Goal: Task Accomplishment & Management: Manage account settings

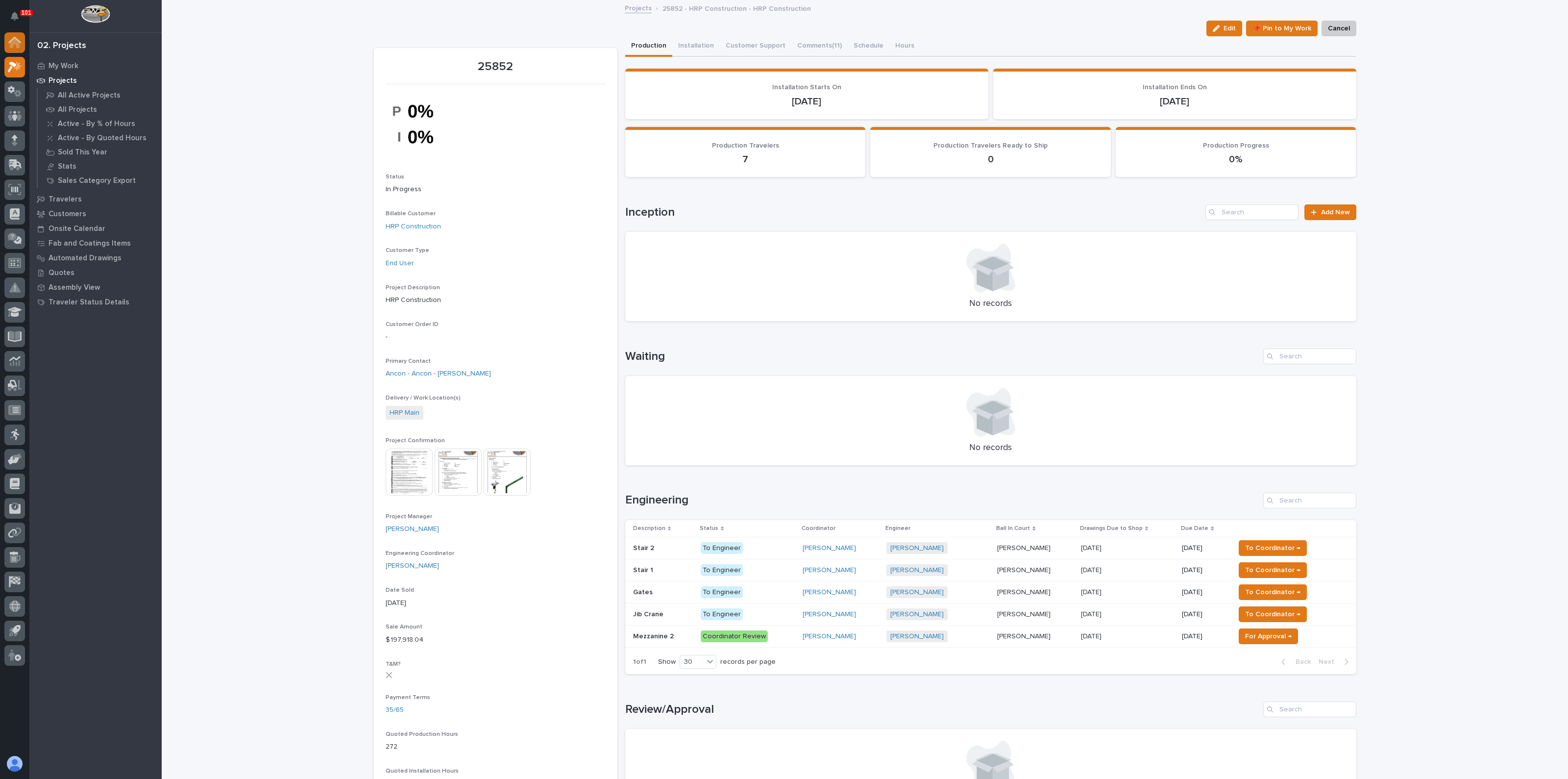
click at [15, 38] on icon at bounding box center [15, 43] width 10 height 10
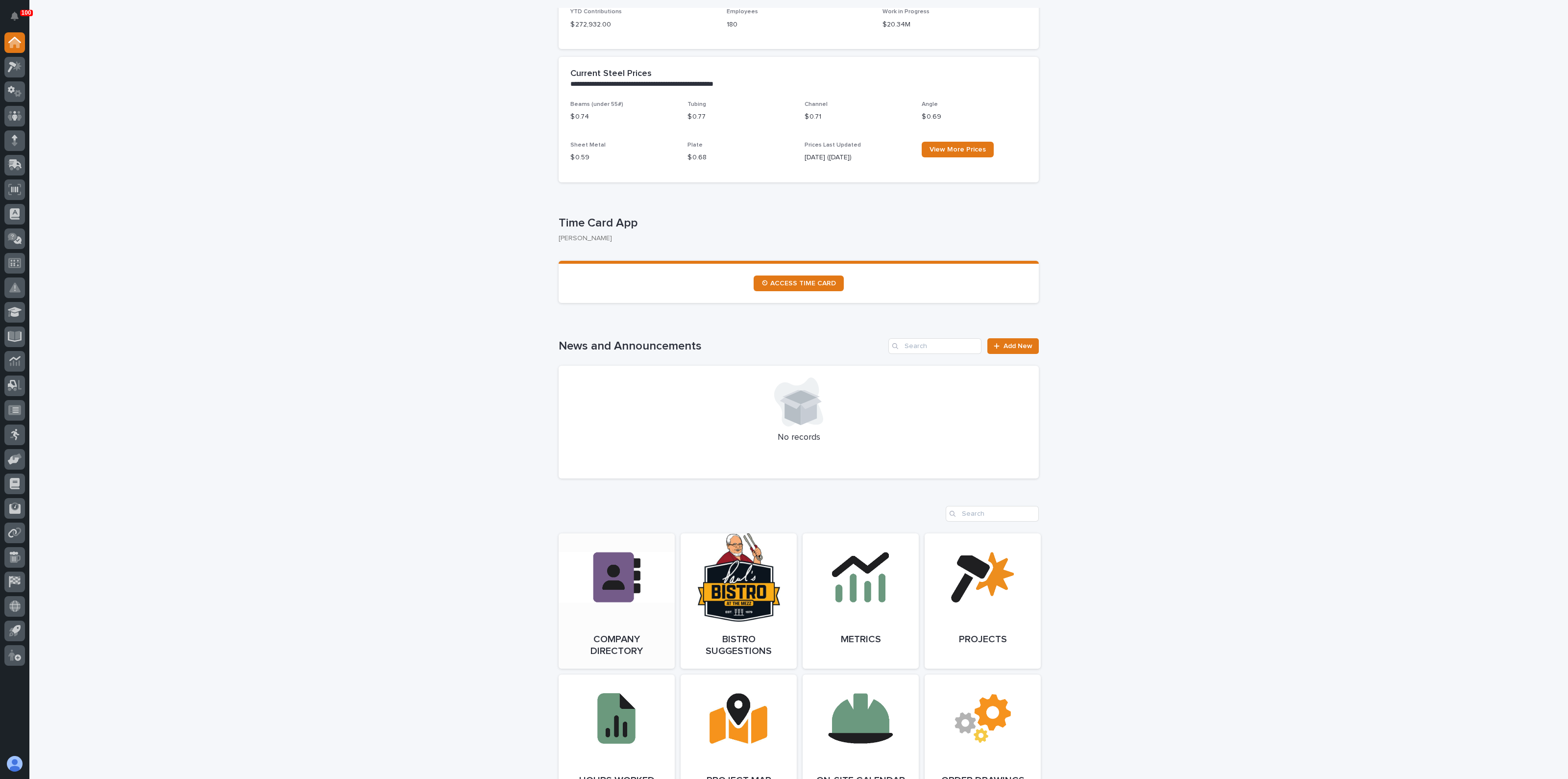
scroll to position [368, 0]
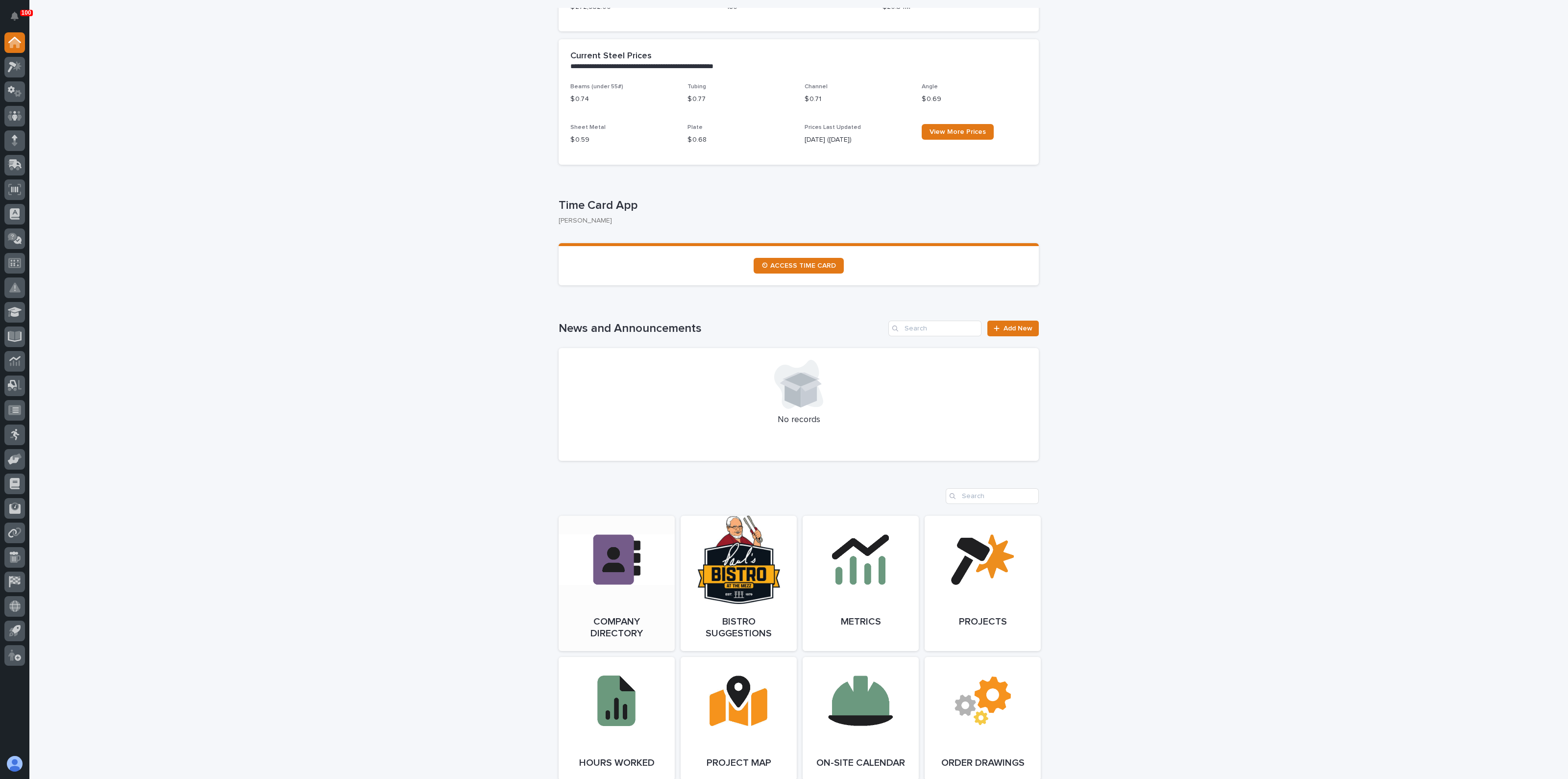
click at [610, 583] on span "Open Link" at bounding box center [617, 583] width 32 height 7
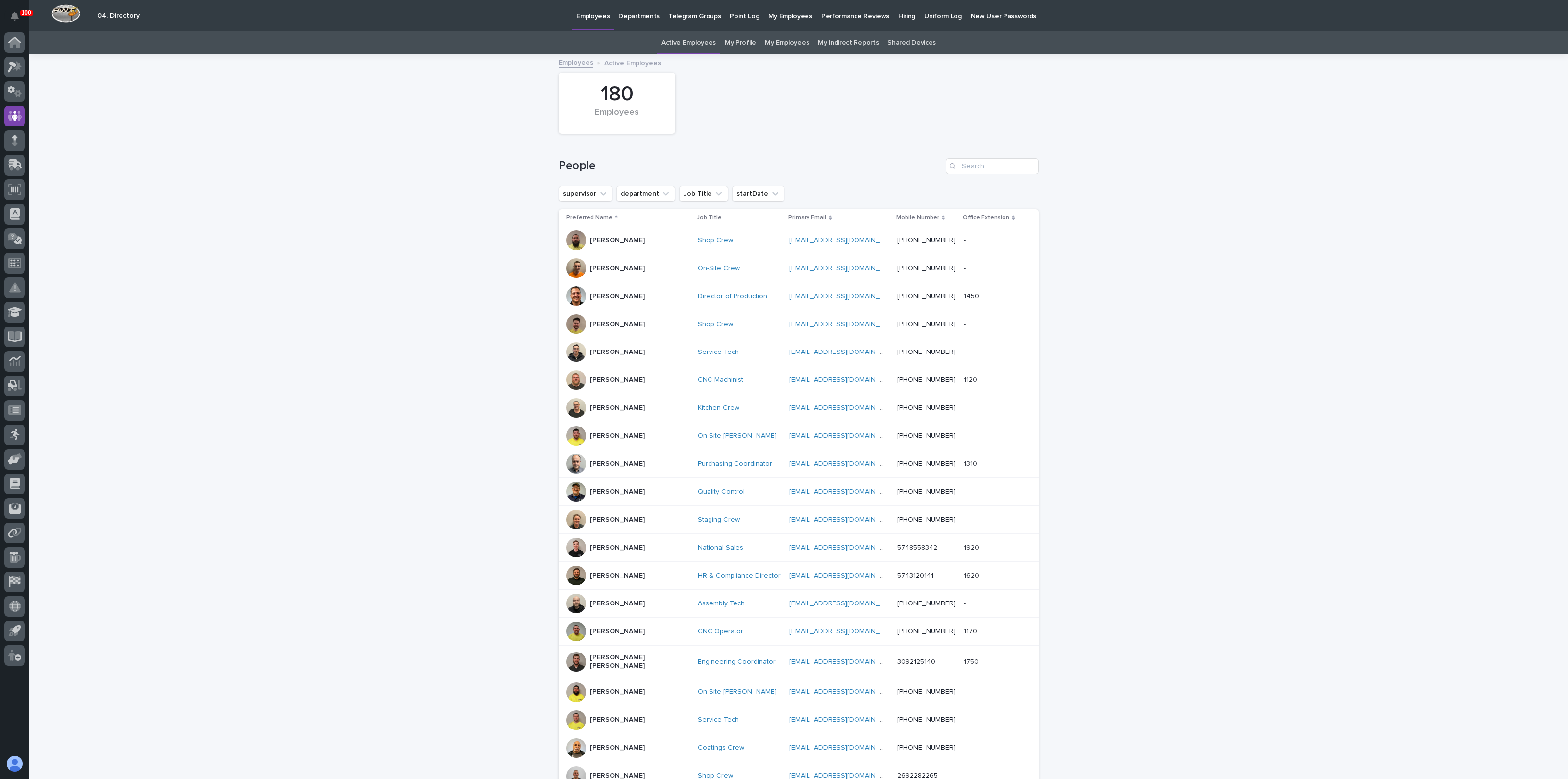
click at [931, 13] on p "Uniform Log" at bounding box center [943, 10] width 38 height 21
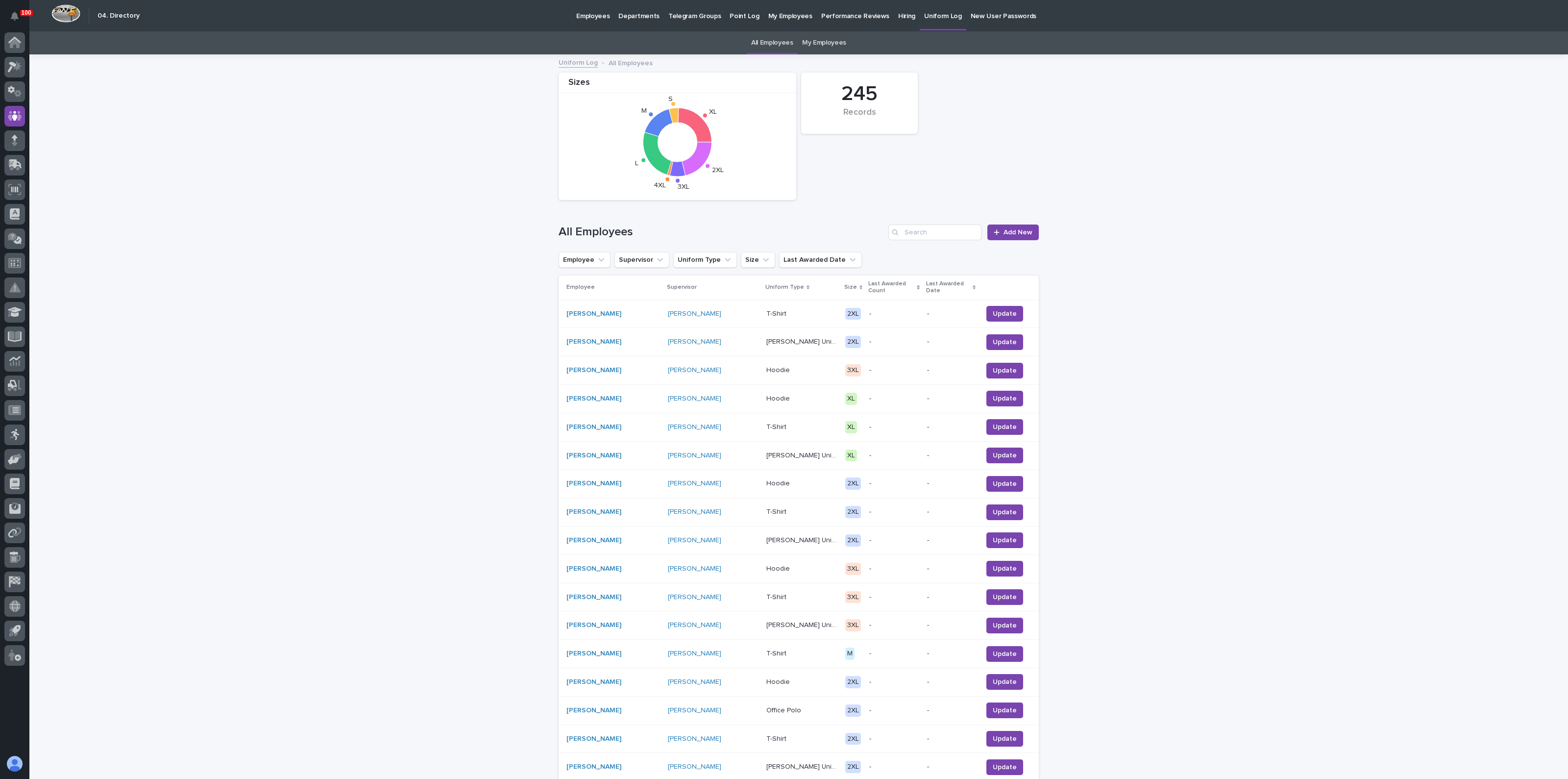
click at [597, 12] on p "Employees" at bounding box center [592, 10] width 33 height 21
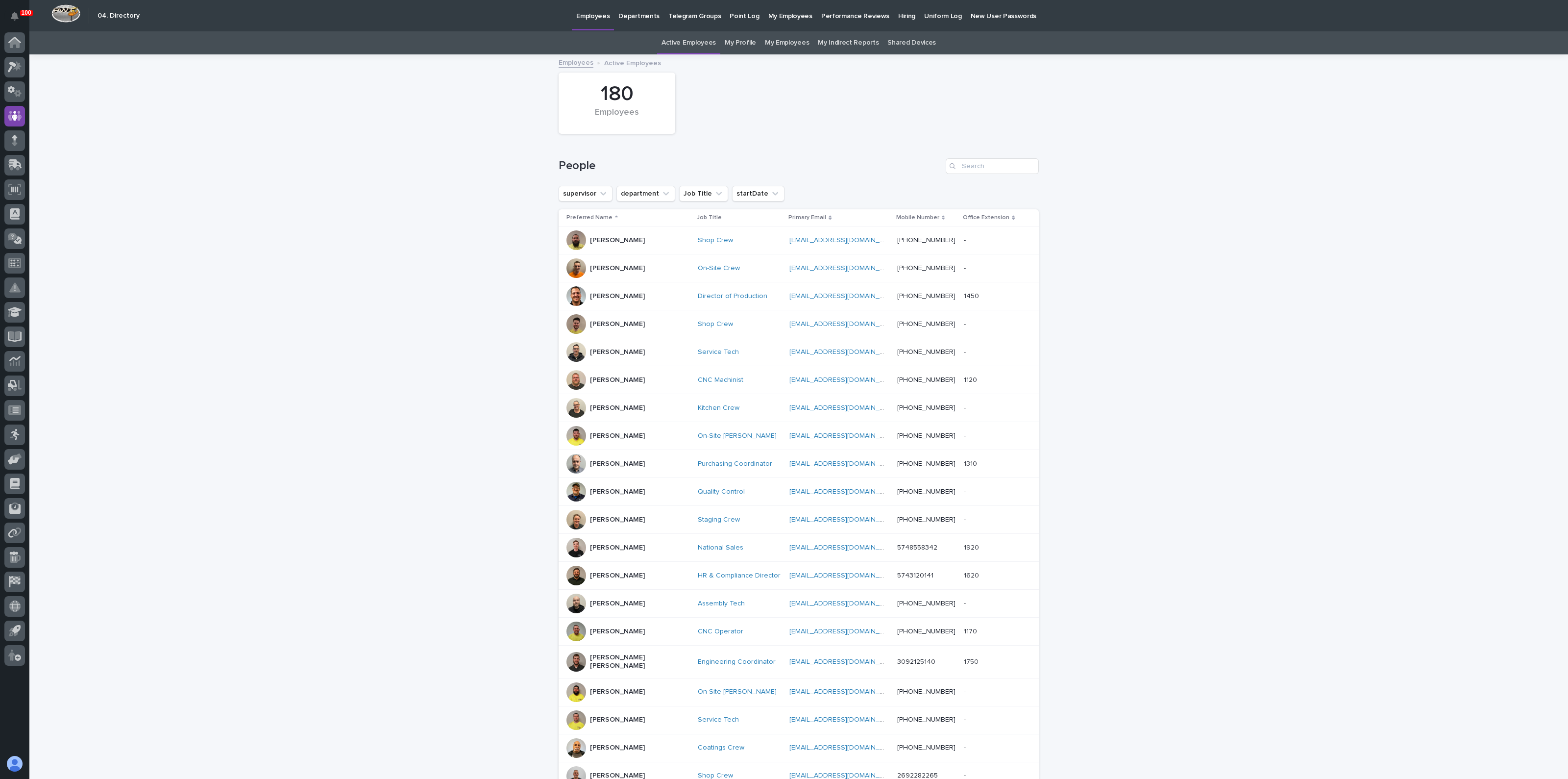
click at [730, 44] on link "My Profile" at bounding box center [740, 43] width 31 height 23
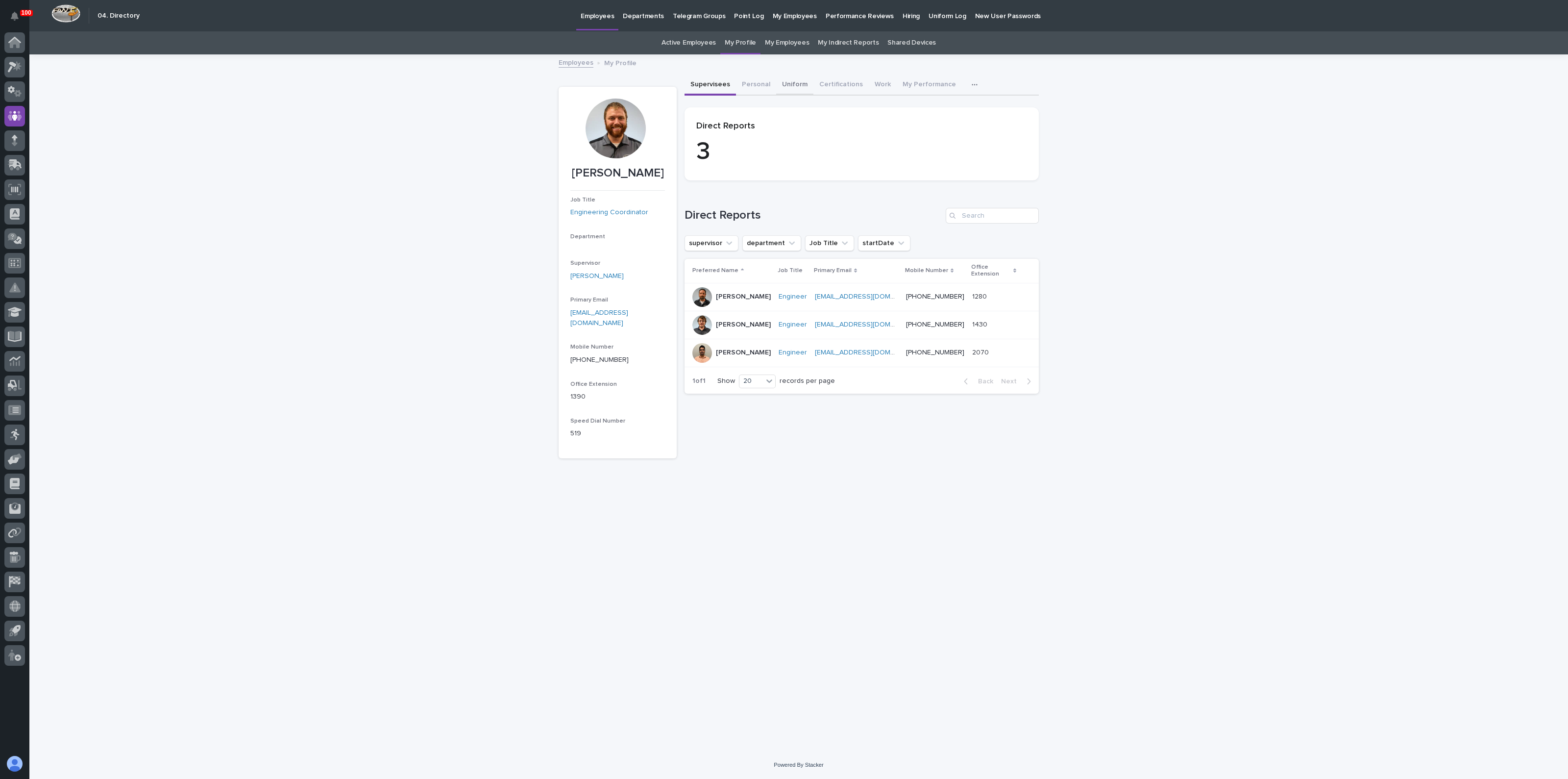
click at [799, 84] on button "Uniform" at bounding box center [795, 85] width 38 height 21
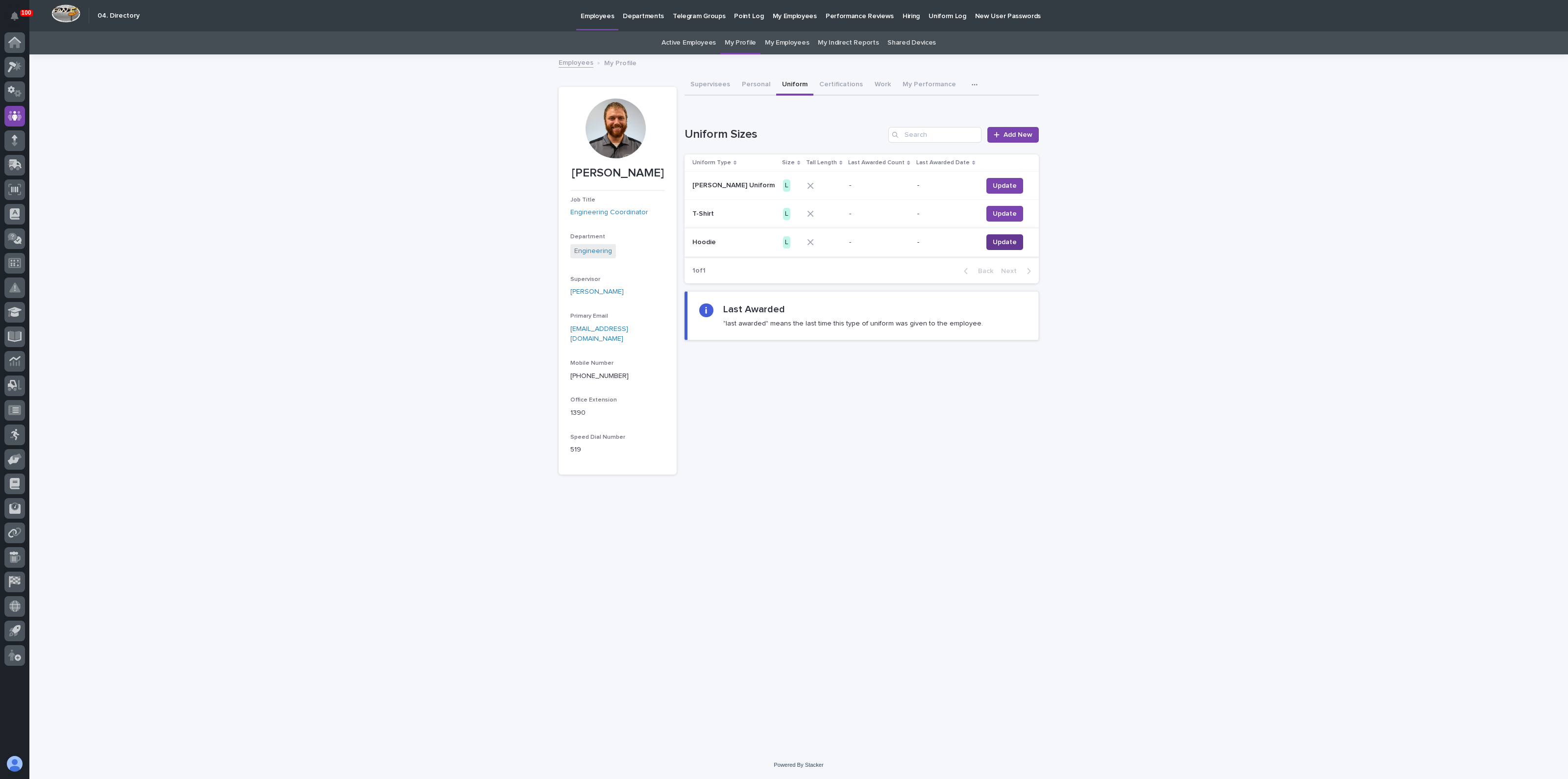
click at [993, 242] on span "Update" at bounding box center [1005, 242] width 24 height 10
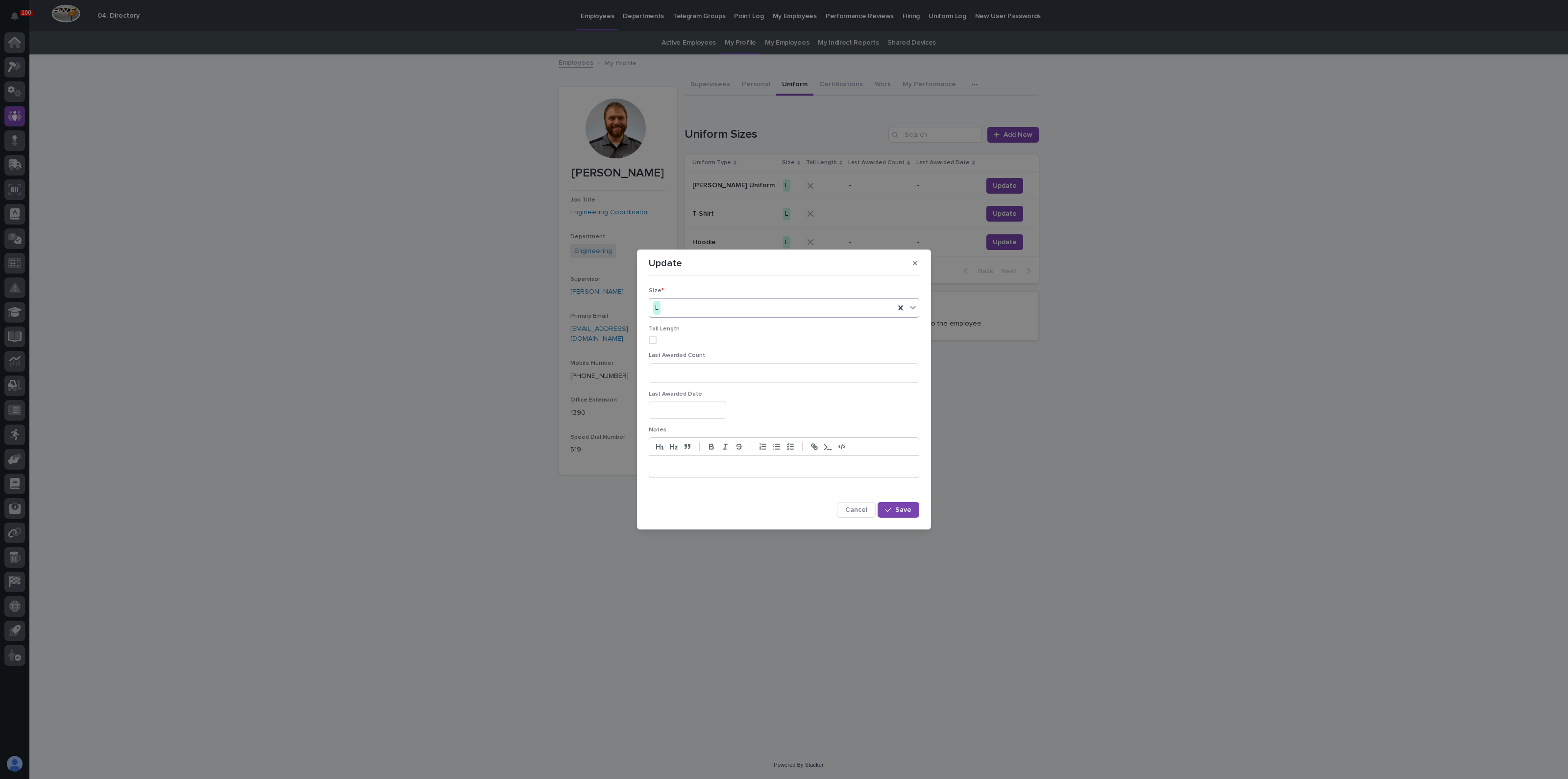
drag, startPoint x: 694, startPoint y: 307, endPoint x: 745, endPoint y: 310, distance: 51.1
click at [698, 307] on div "L" at bounding box center [772, 307] width 245 height 16
drag, startPoint x: 661, startPoint y: 379, endPoint x: 686, endPoint y: 386, distance: 26.0
click at [661, 379] on span "XL" at bounding box center [658, 377] width 11 height 11
click at [900, 511] on span "Save" at bounding box center [903, 510] width 16 height 7
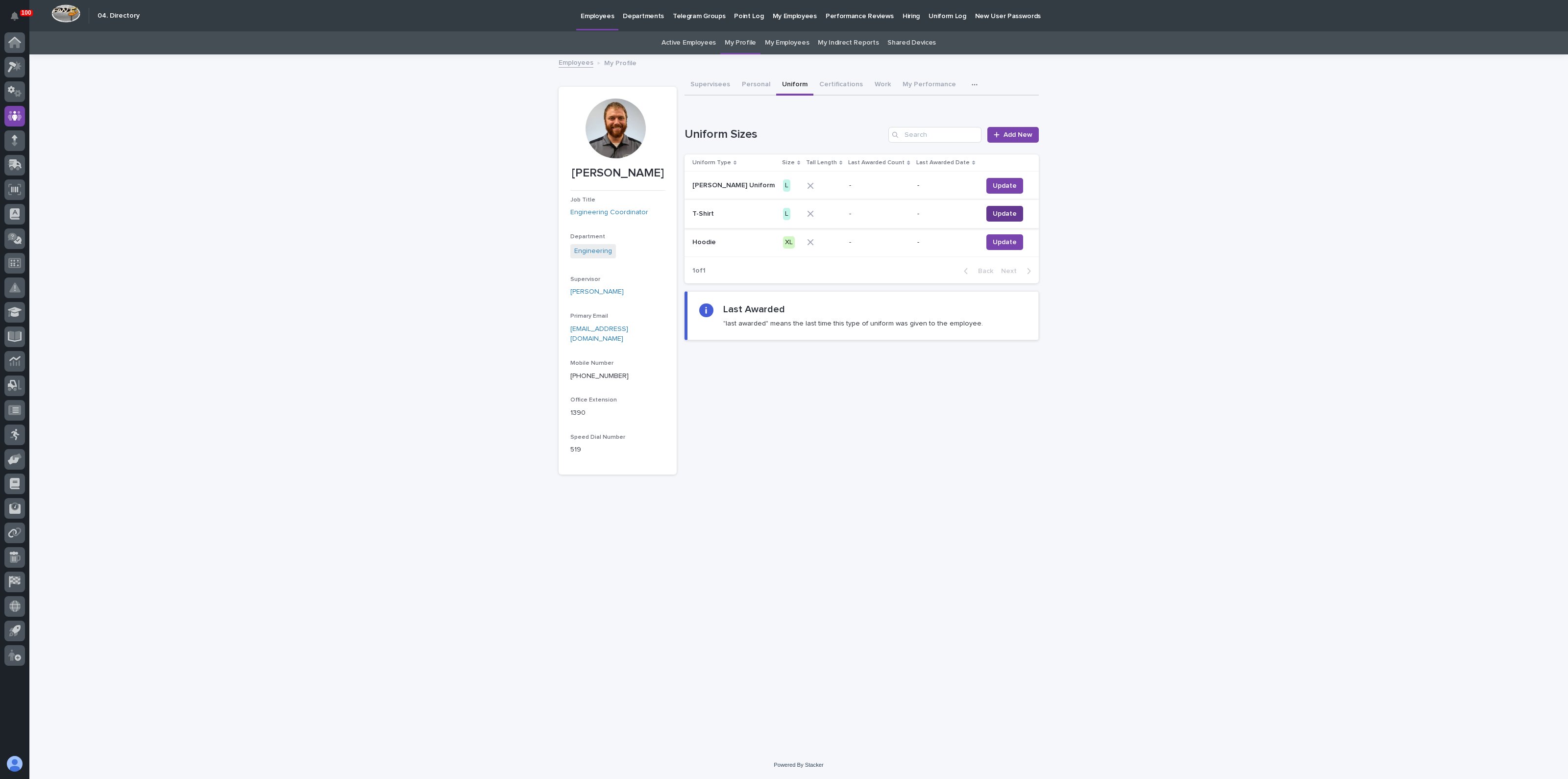
click at [993, 214] on span "Update" at bounding box center [1005, 213] width 24 height 10
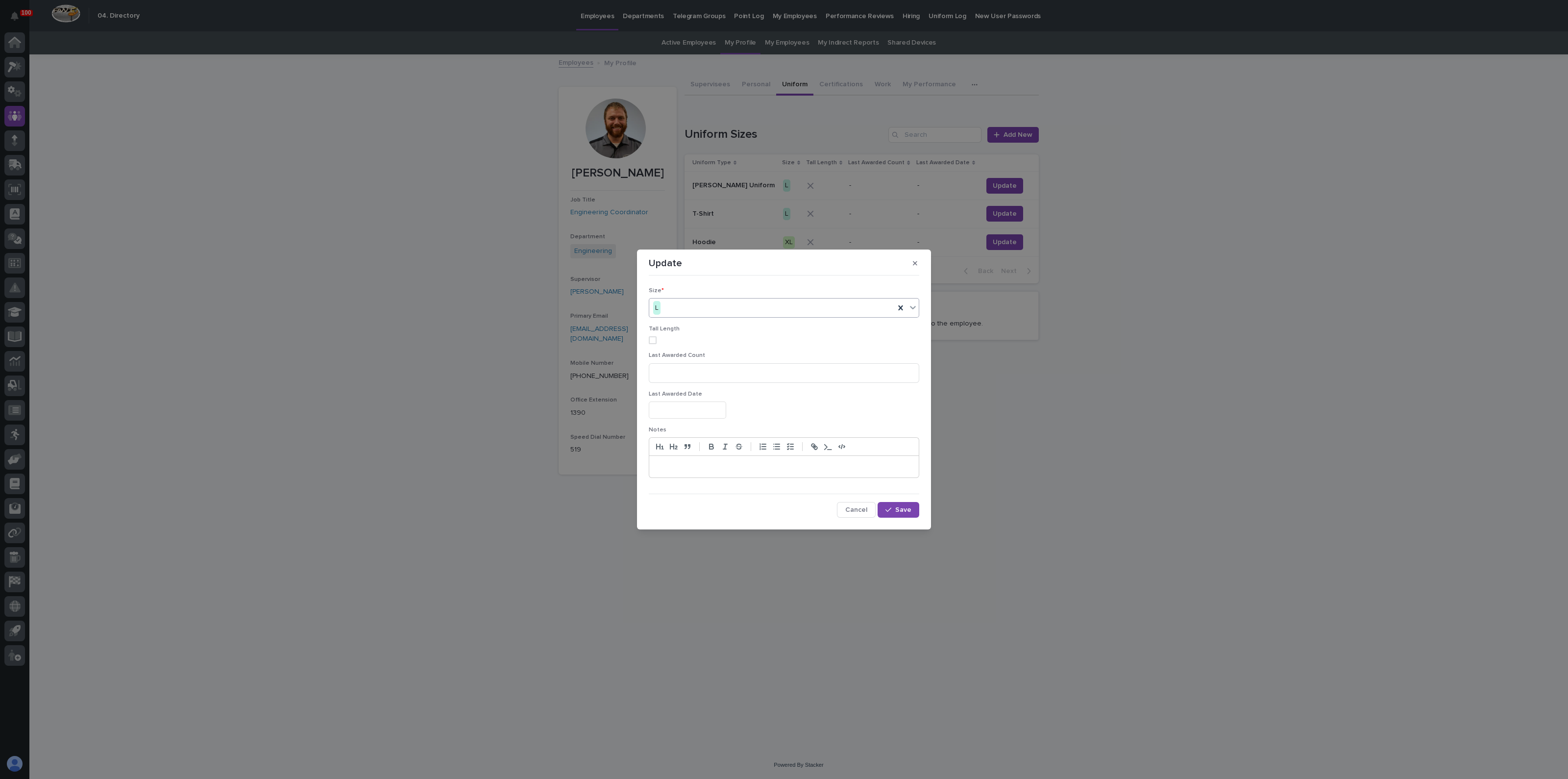
click at [677, 311] on div "L" at bounding box center [772, 307] width 245 height 16
drag, startPoint x: 709, startPoint y: 352, endPoint x: 708, endPoint y: 376, distance: 24.0
click at [683, 376] on div "XL" at bounding box center [784, 378] width 270 height 17
click at [897, 509] on span "Save" at bounding box center [903, 510] width 16 height 7
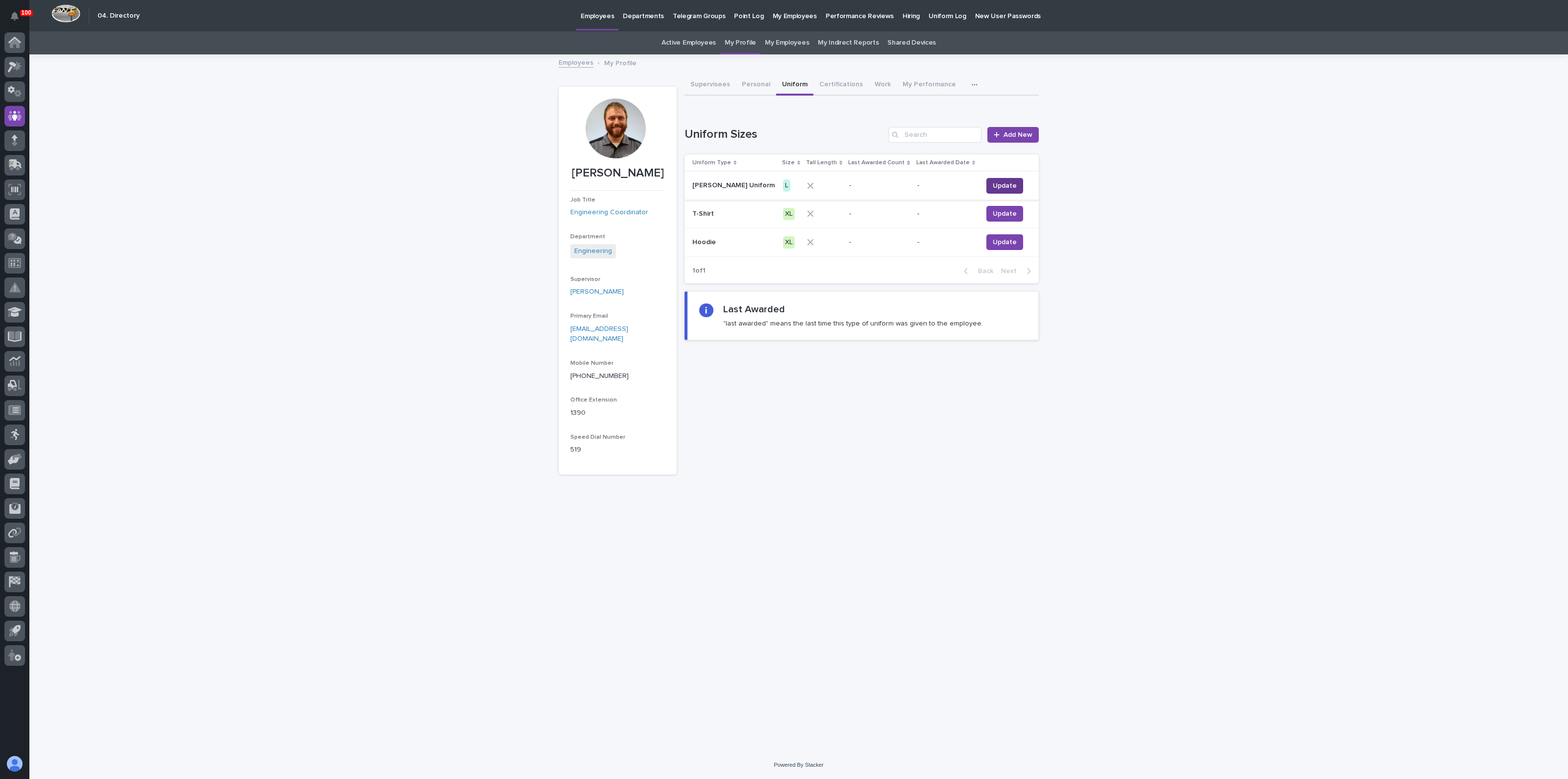
click at [999, 181] on span "Update" at bounding box center [1005, 186] width 24 height 10
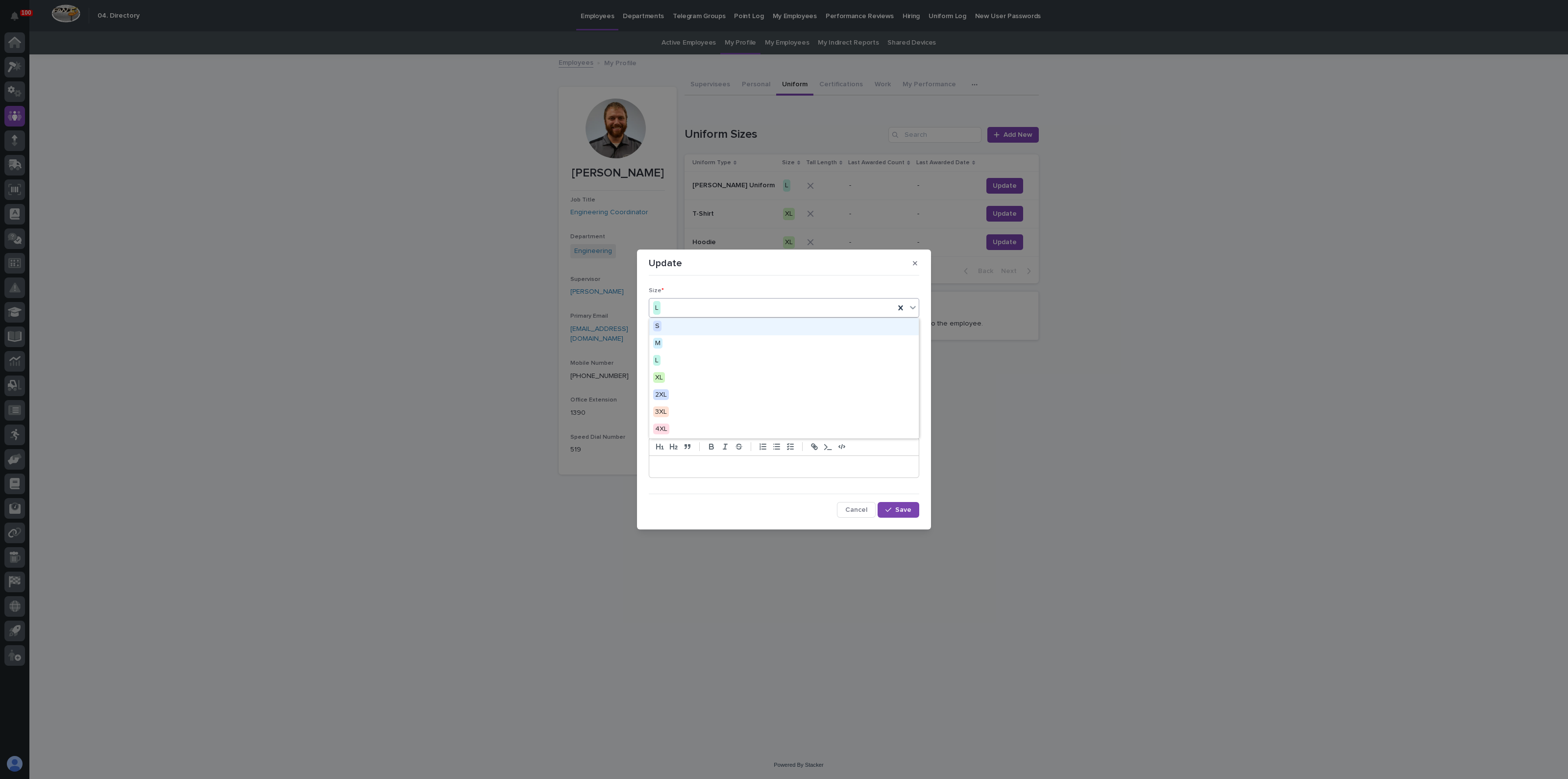
drag, startPoint x: 677, startPoint y: 304, endPoint x: 691, endPoint y: 328, distance: 27.8
click at [677, 304] on div "L" at bounding box center [772, 307] width 245 height 16
drag, startPoint x: 665, startPoint y: 374, endPoint x: 707, endPoint y: 395, distance: 47.0
click at [665, 374] on div "XL" at bounding box center [784, 378] width 270 height 17
click at [906, 514] on button "Save" at bounding box center [898, 510] width 41 height 15
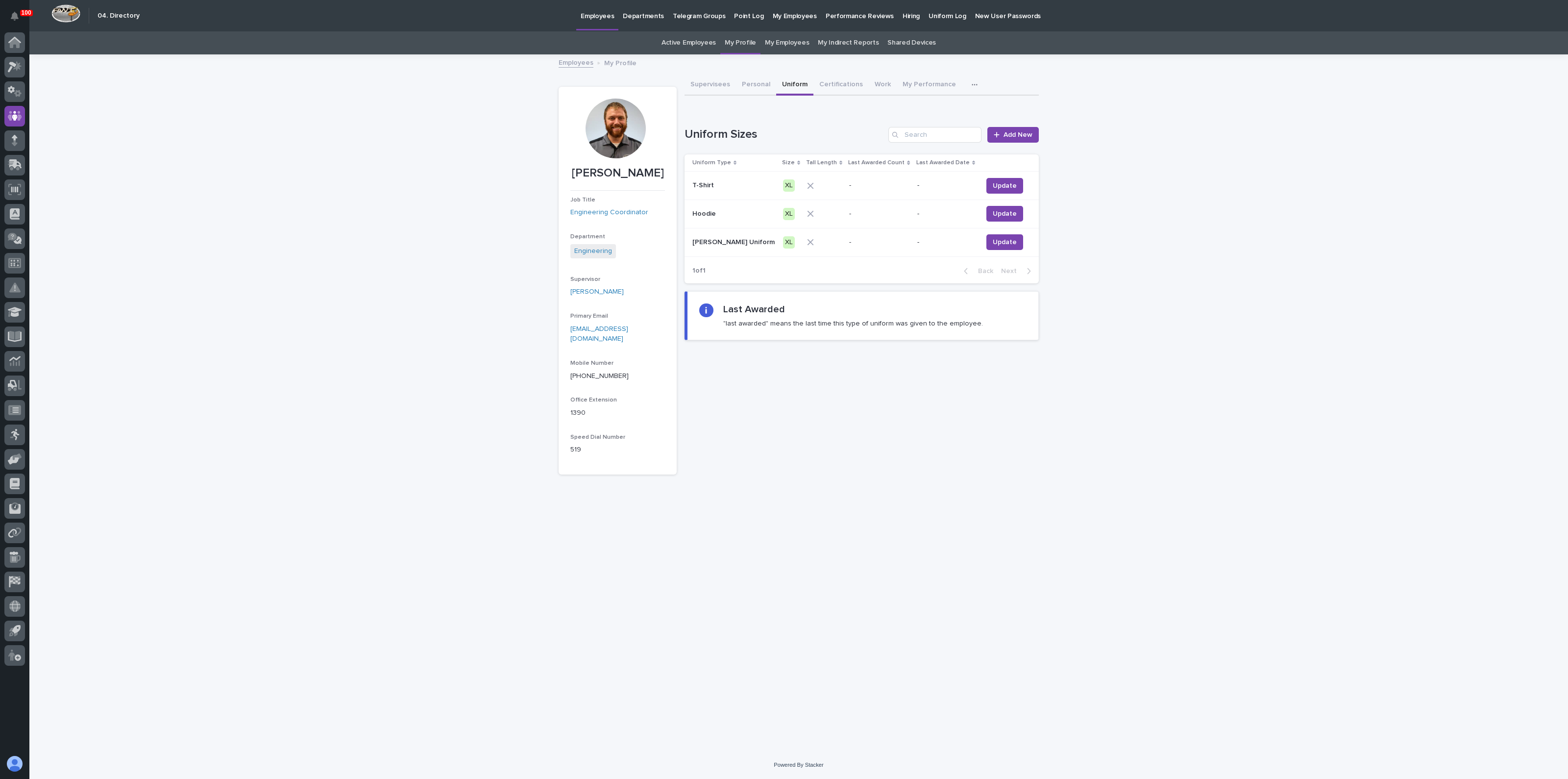
drag, startPoint x: 1011, startPoint y: 482, endPoint x: 1002, endPoint y: 482, distance: 9.0
click at [1011, 482] on div "Loading... Saving… Loading... Saving… Spenser Yoder Spenser Yoder Job Title Eng…" at bounding box center [799, 390] width 490 height 671
click at [357, 290] on div "Loading... Saving… Loading... Saving… Spenser Yoder Spenser Yoder Job Title Eng…" at bounding box center [799, 403] width 1539 height 695
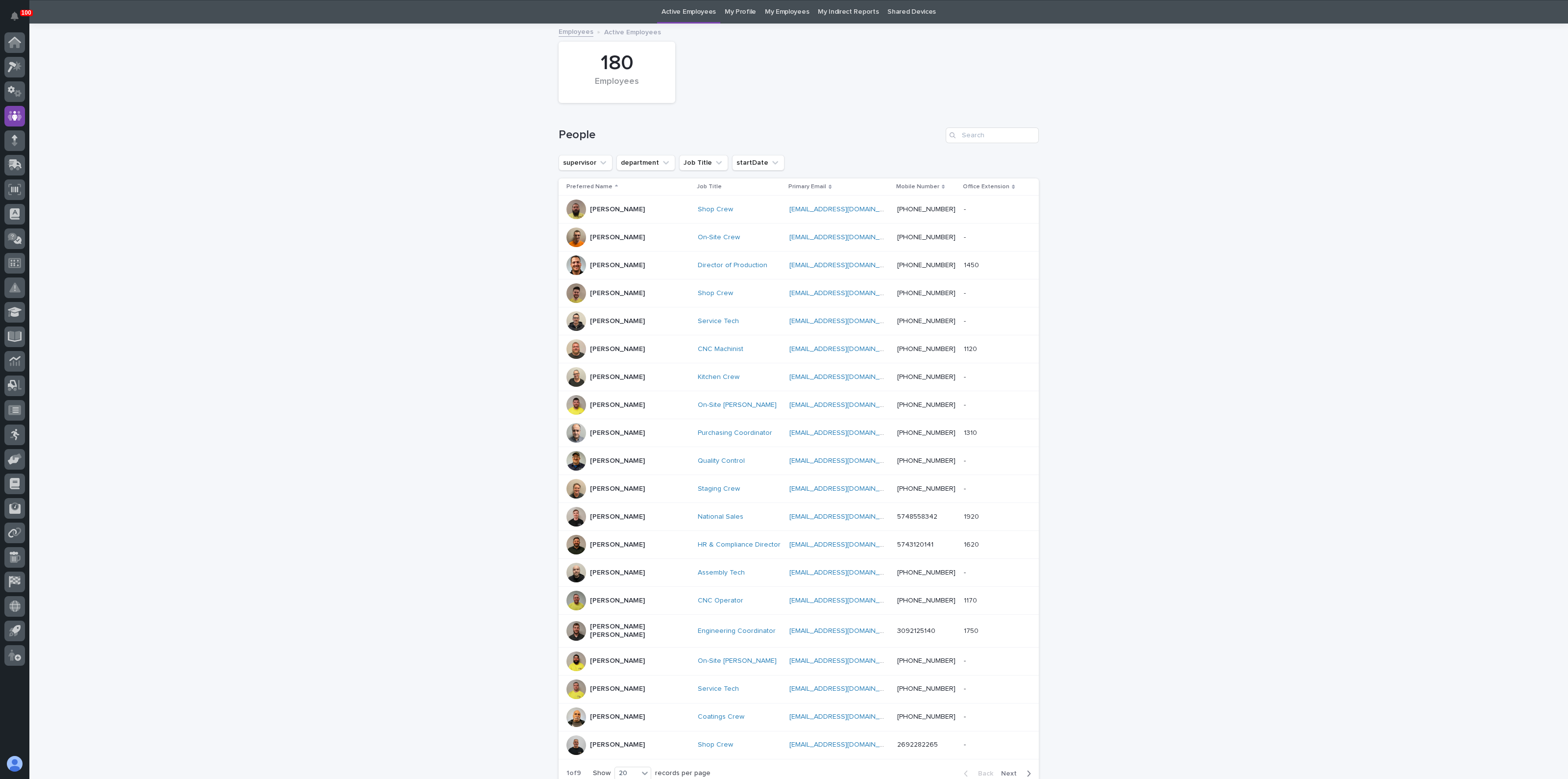
scroll to position [31, 0]
